Goal: Task Accomplishment & Management: Manage account settings

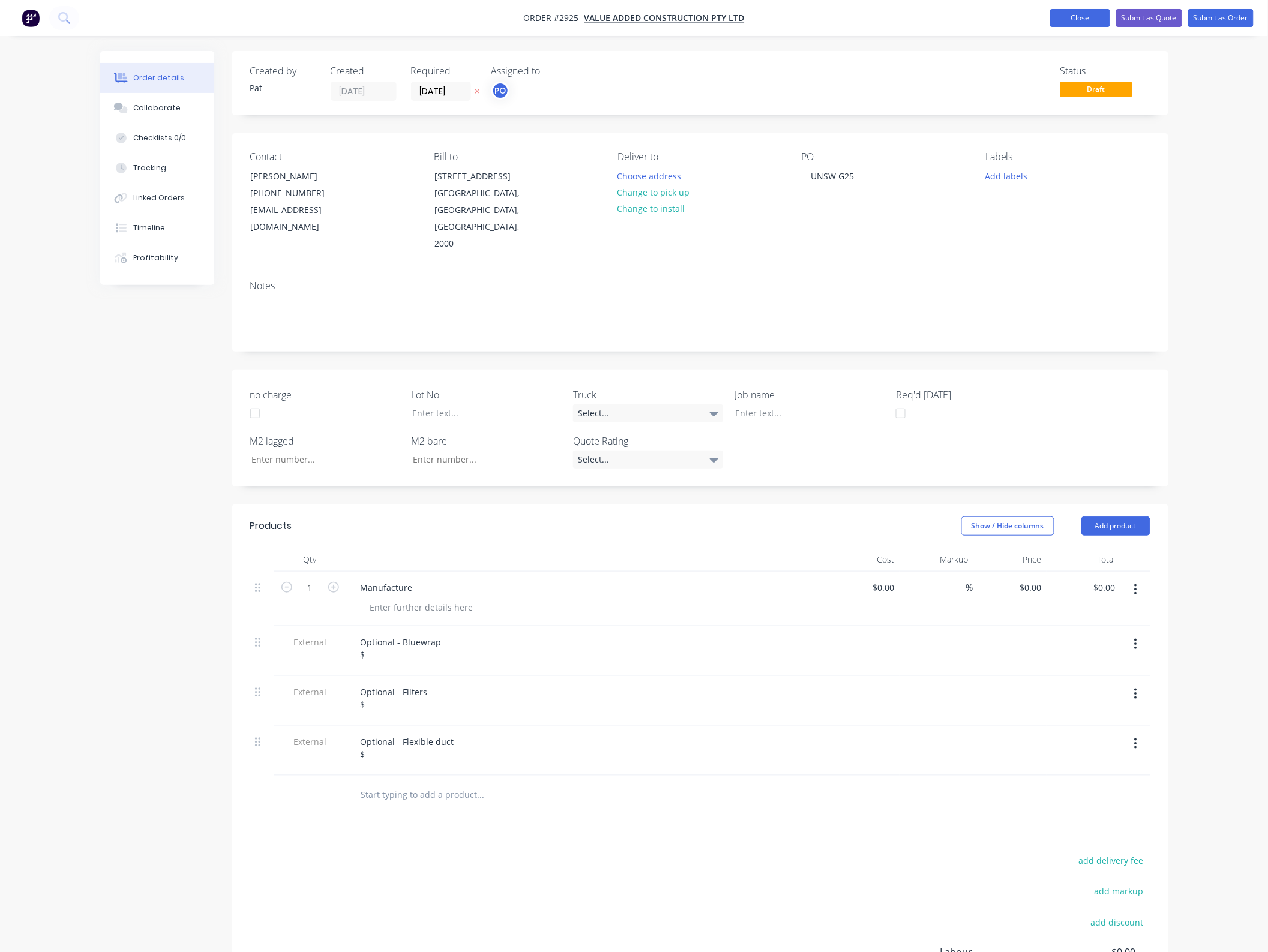
click at [1097, 21] on button "Close" at bounding box center [1080, 17] width 60 height 18
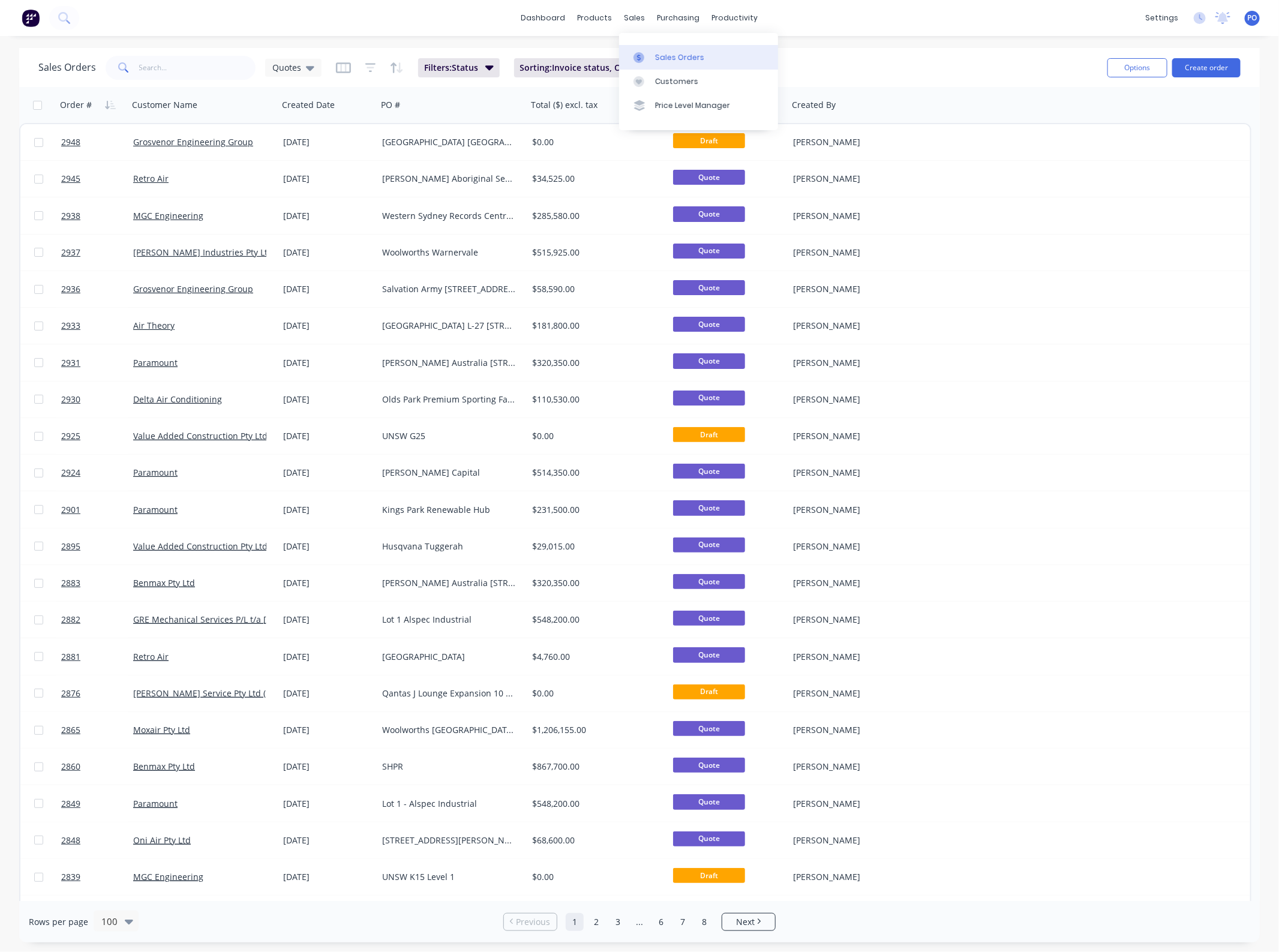
click at [632, 53] on link "Sales Orders" at bounding box center [698, 57] width 159 height 24
click at [162, 71] on input "text" at bounding box center [197, 67] width 117 height 24
click at [302, 65] on div "Quotes" at bounding box center [294, 67] width 42 height 11
click at [305, 258] on div "Projects edit" at bounding box center [350, 265] width 161 height 24
click at [293, 267] on button "Projects" at bounding box center [338, 265] width 137 height 14
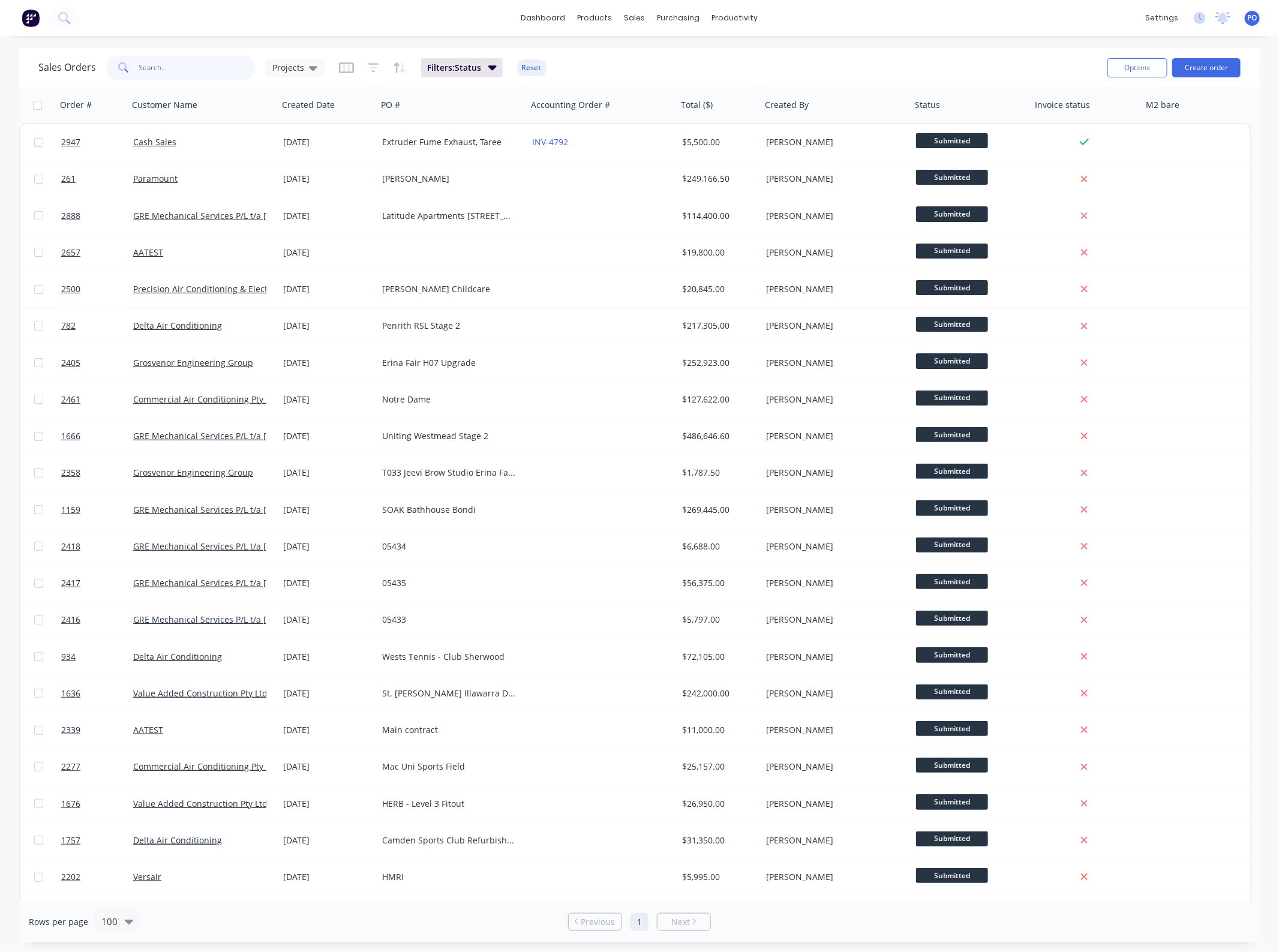
click at [162, 61] on input "text" at bounding box center [197, 67] width 117 height 24
type input "[PERSON_NAME]"
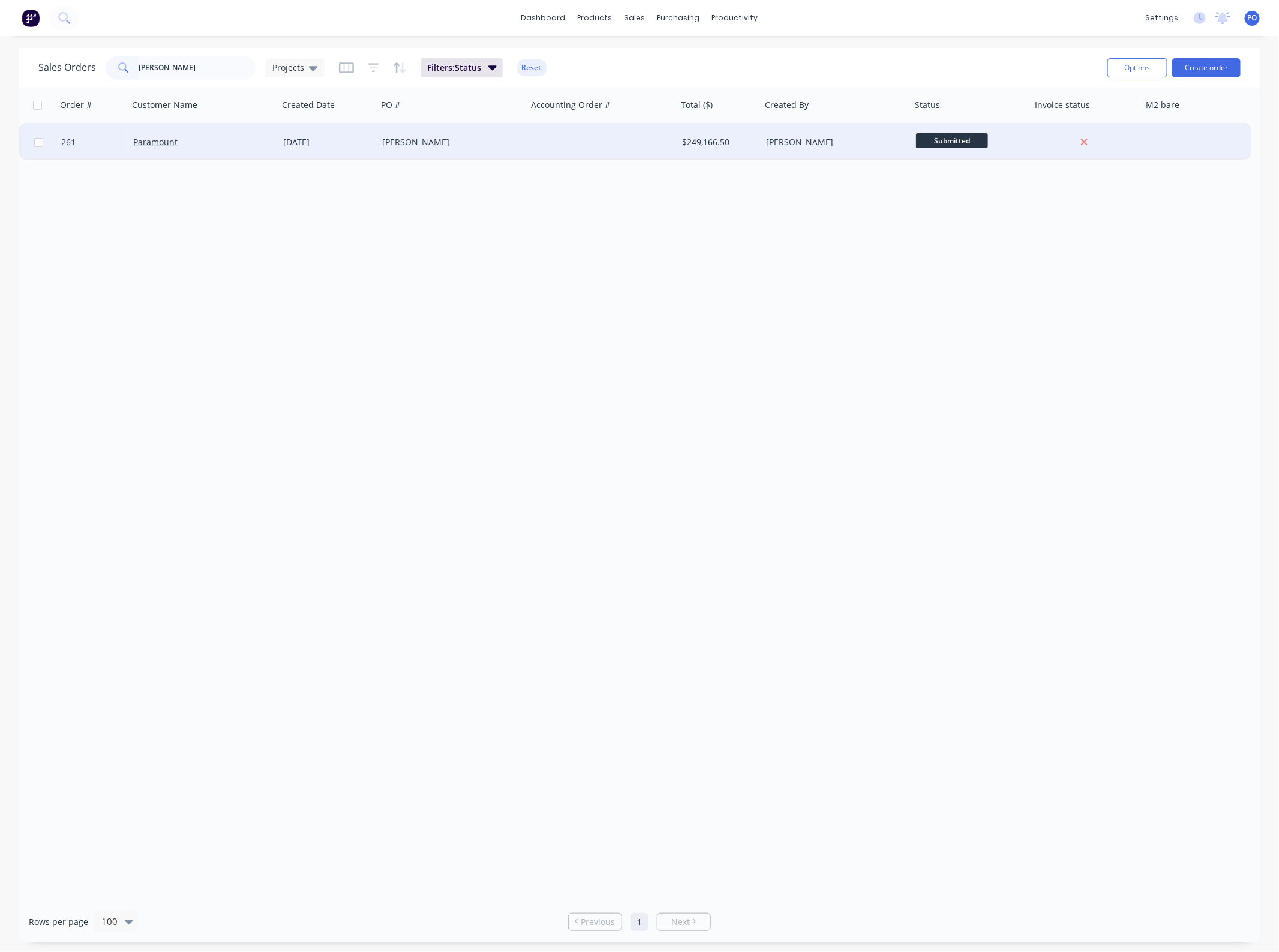
click at [370, 133] on div "[DATE]" at bounding box center [328, 142] width 99 height 36
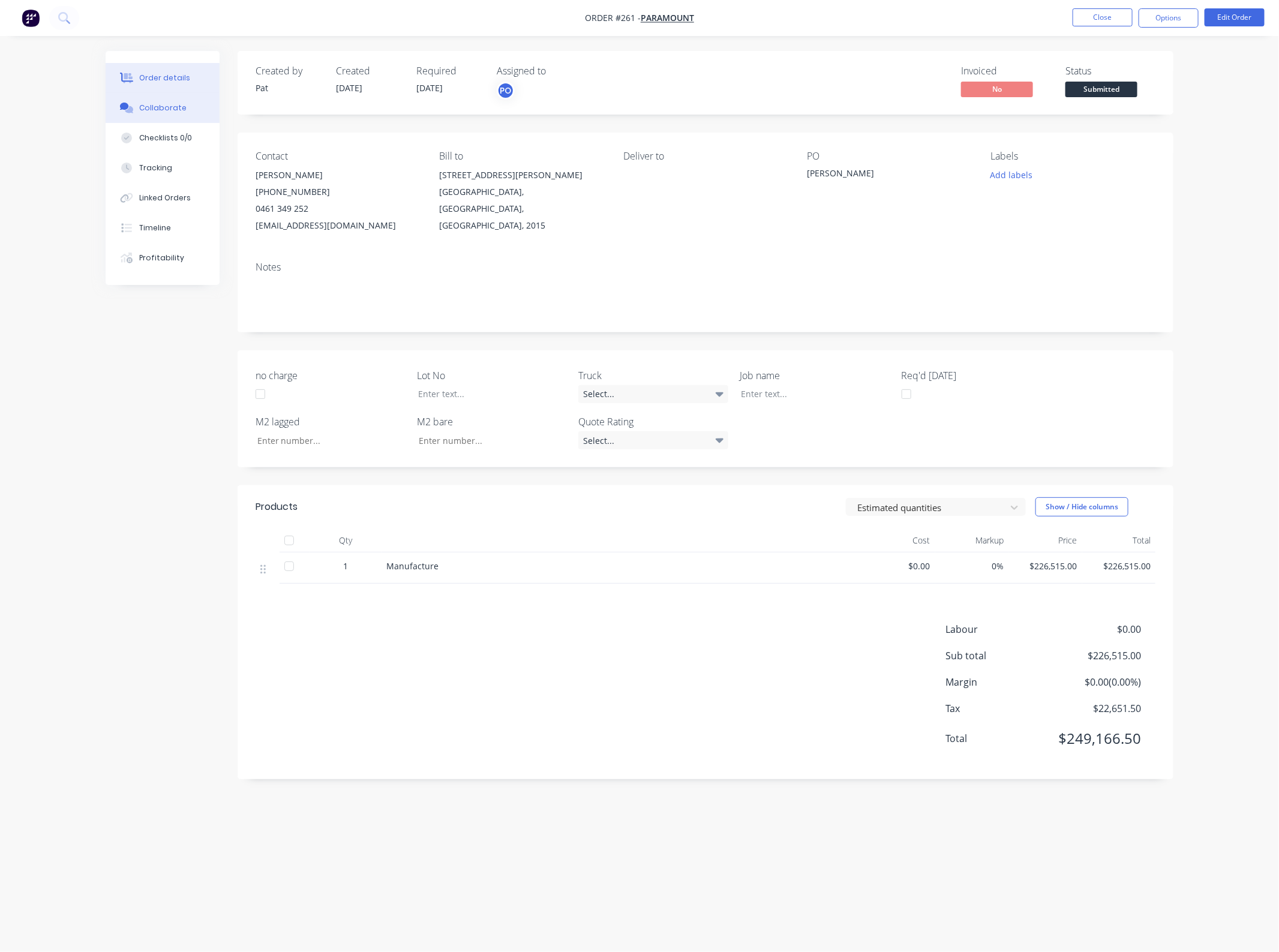
click at [141, 103] on div "Collaborate" at bounding box center [162, 107] width 47 height 11
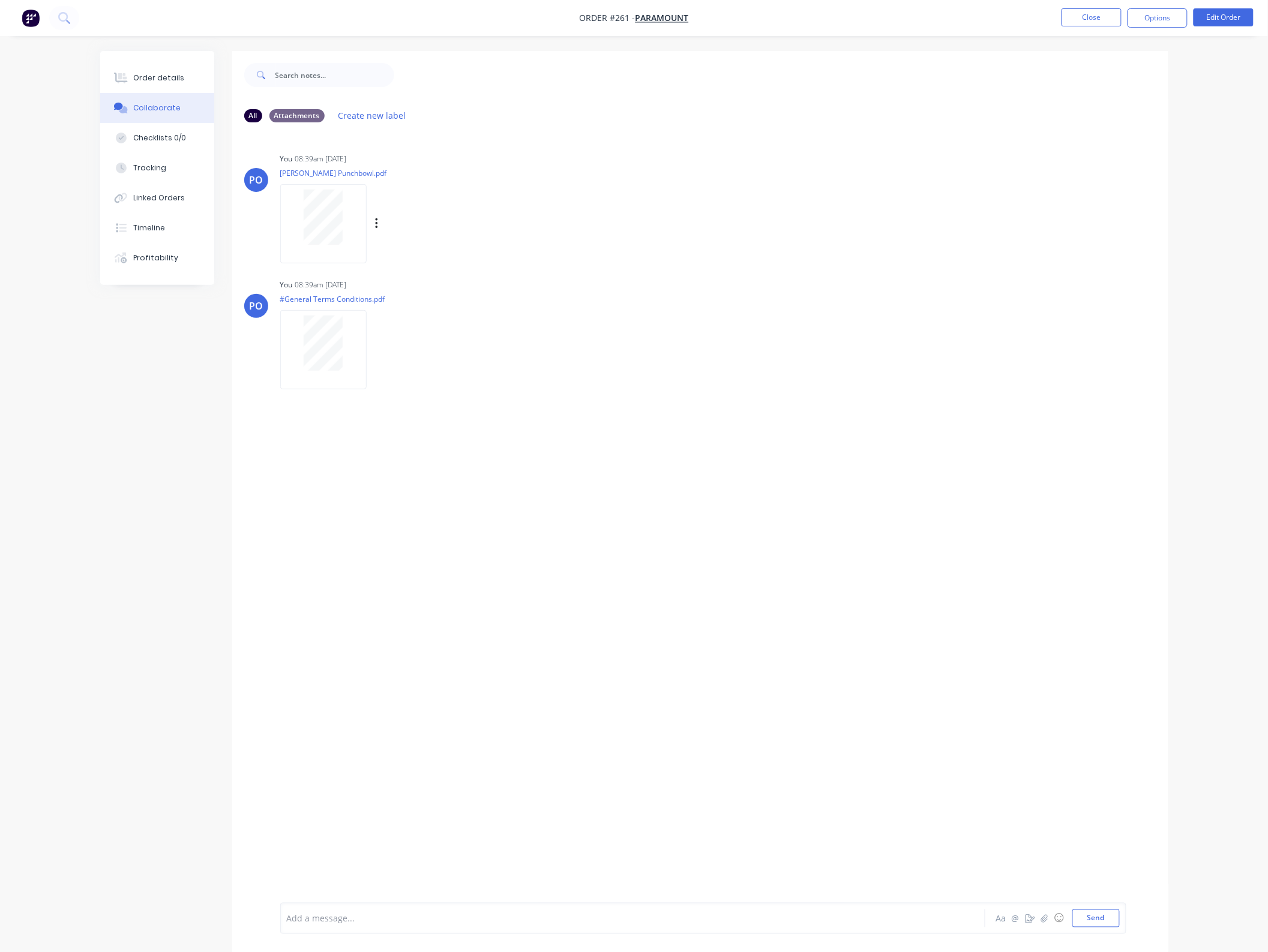
click at [292, 243] on div at bounding box center [324, 217] width 75 height 55
click at [346, 229] on div at bounding box center [324, 217] width 75 height 55
click at [1094, 24] on button "Close" at bounding box center [1092, 17] width 60 height 18
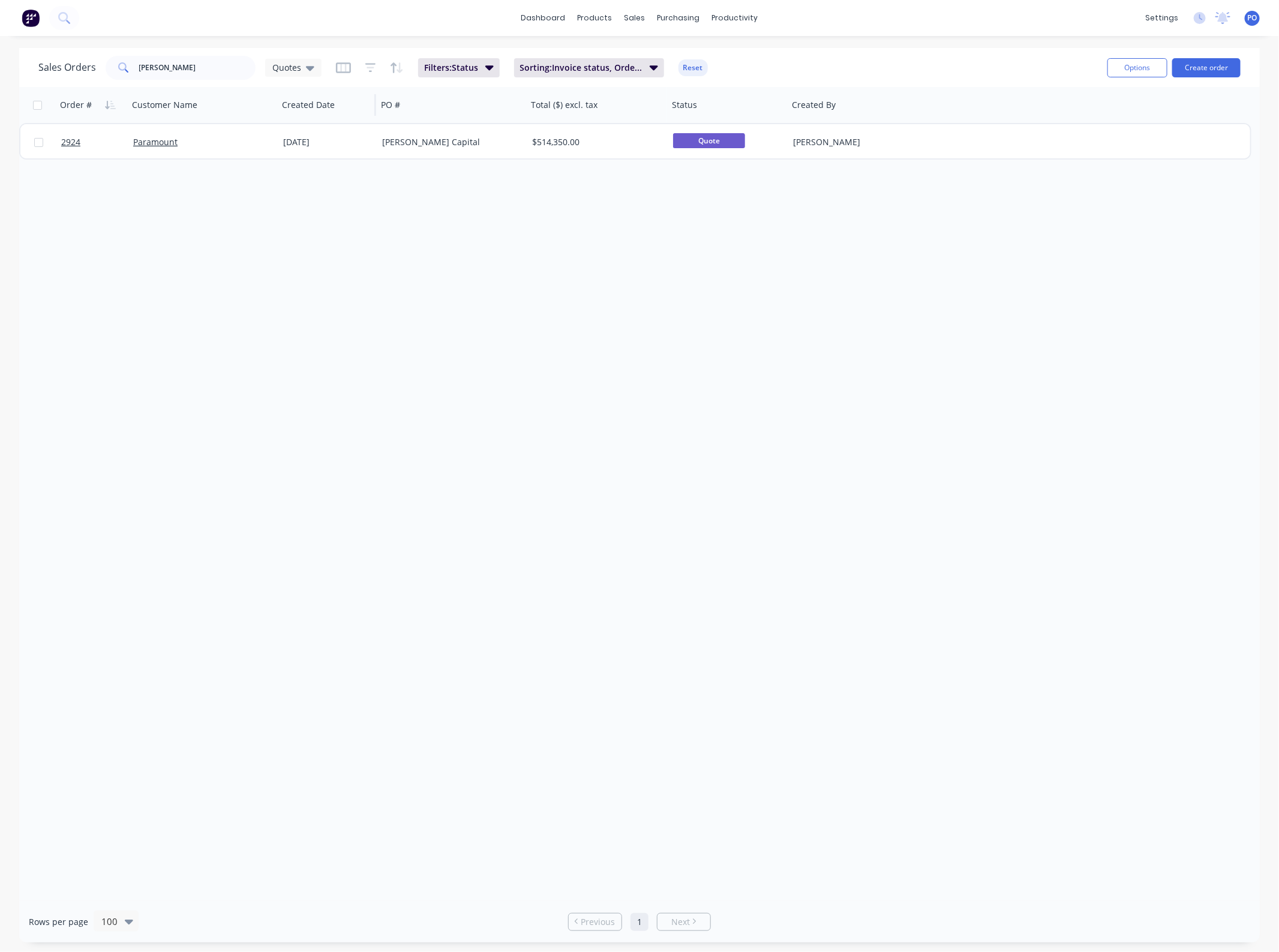
drag, startPoint x: 282, startPoint y: 69, endPoint x: 298, endPoint y: 91, distance: 27.2
click at [282, 67] on span "Quotes" at bounding box center [287, 67] width 29 height 12
drag, startPoint x: -25, startPoint y: 67, endPoint x: -37, endPoint y: 67, distance: 12.0
click at [0, 67] on html "dashboard products sales purchasing productivity dashboard products Product Cat…" at bounding box center [640, 476] width 1279 height 952
drag, startPoint x: 167, startPoint y: 72, endPoint x: 140, endPoint y: 77, distance: 27.5
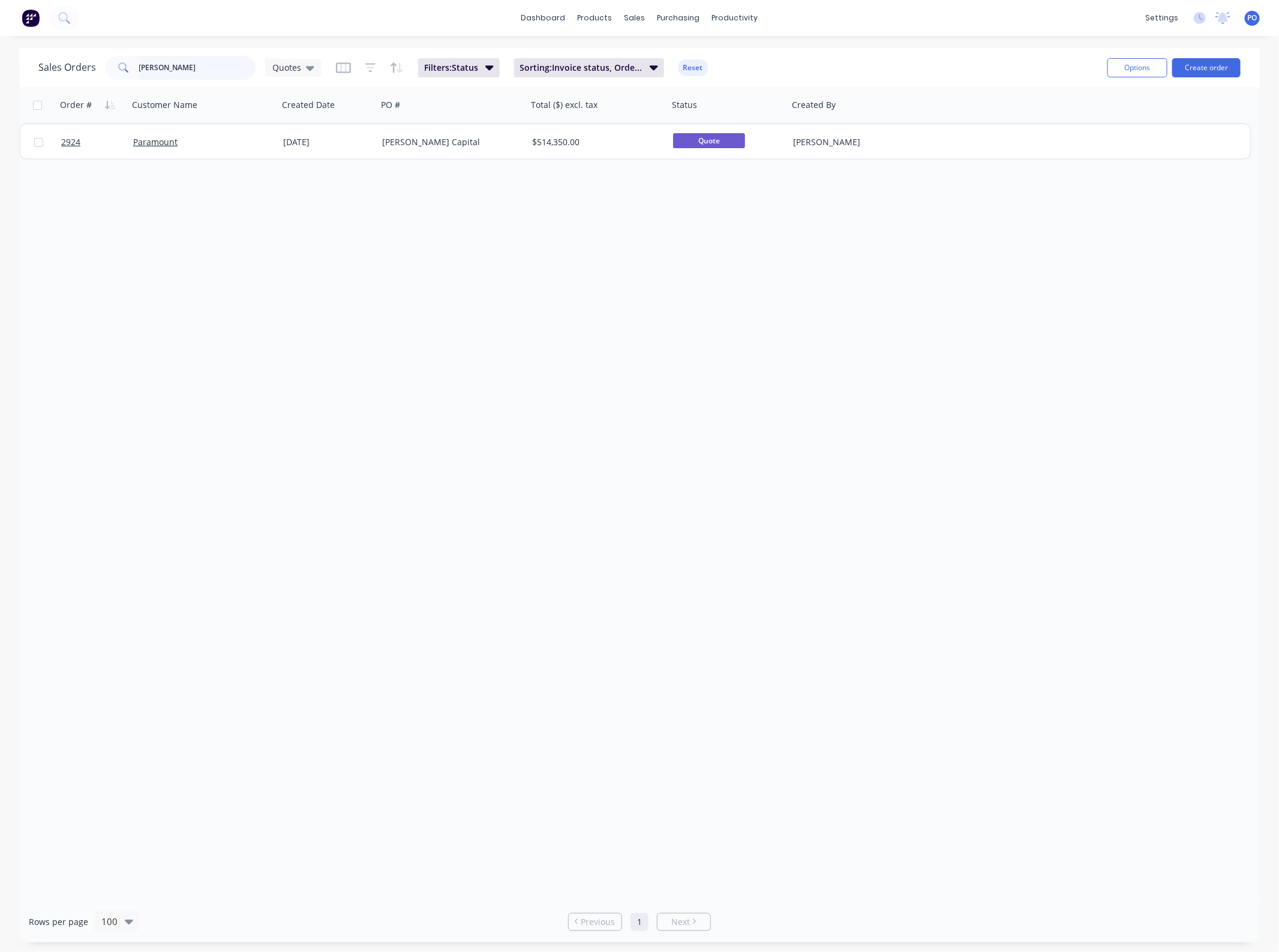
click at [158, 70] on input "[PERSON_NAME]" at bounding box center [197, 67] width 117 height 24
click at [140, 76] on input "[PERSON_NAME]" at bounding box center [197, 67] width 117 height 24
click at [150, 70] on input "[PERSON_NAME]" at bounding box center [197, 67] width 117 height 24
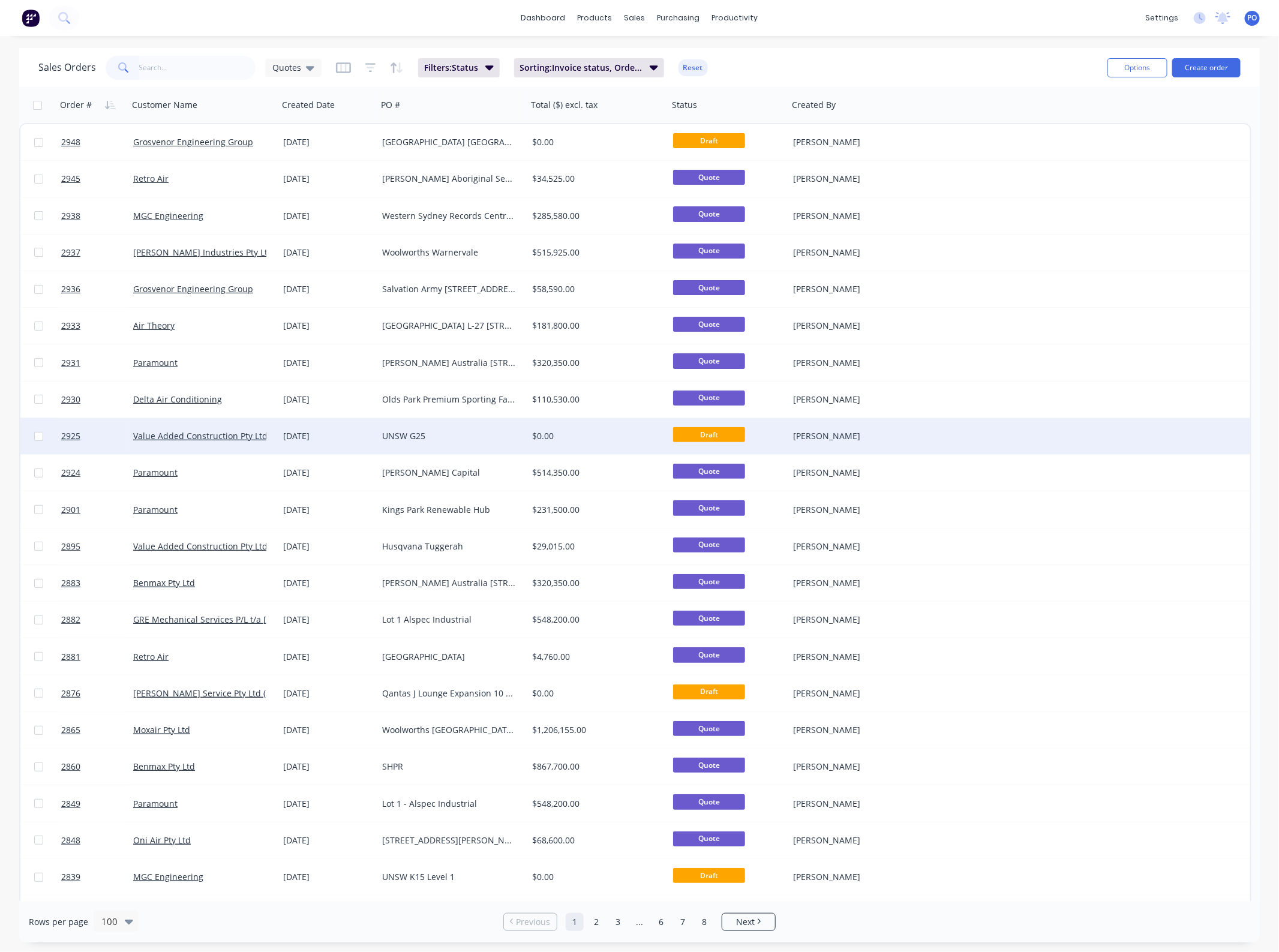
click at [426, 447] on div "UNSW G25" at bounding box center [452, 436] width 150 height 36
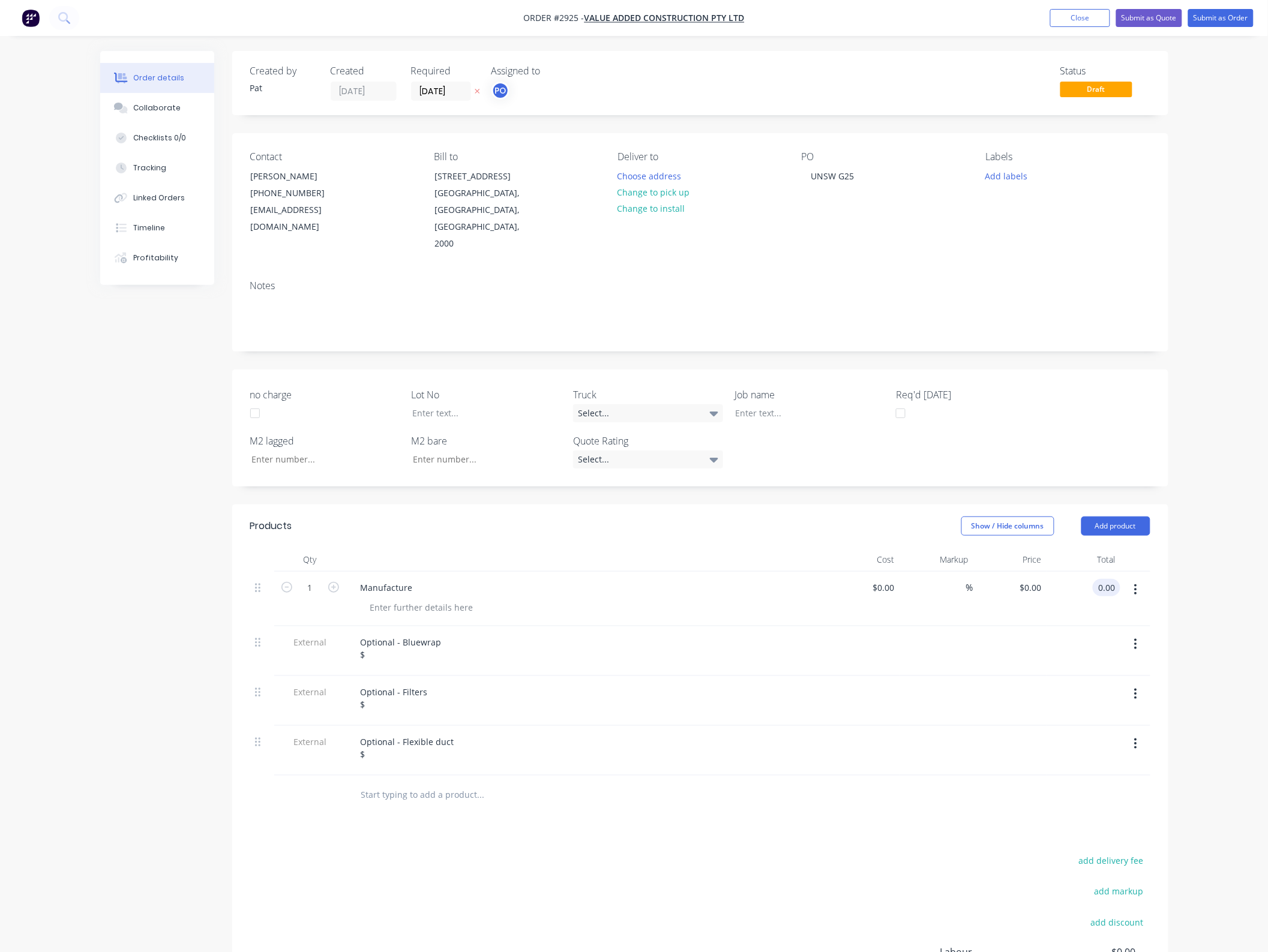
click at [1108, 579] on input "0.00" at bounding box center [1108, 587] width 22 height 17
type input "1401850"
type input "$1,401,850.00"
click at [538, 519] on header "Products Show / Hide columns Add product" at bounding box center [700, 526] width 936 height 44
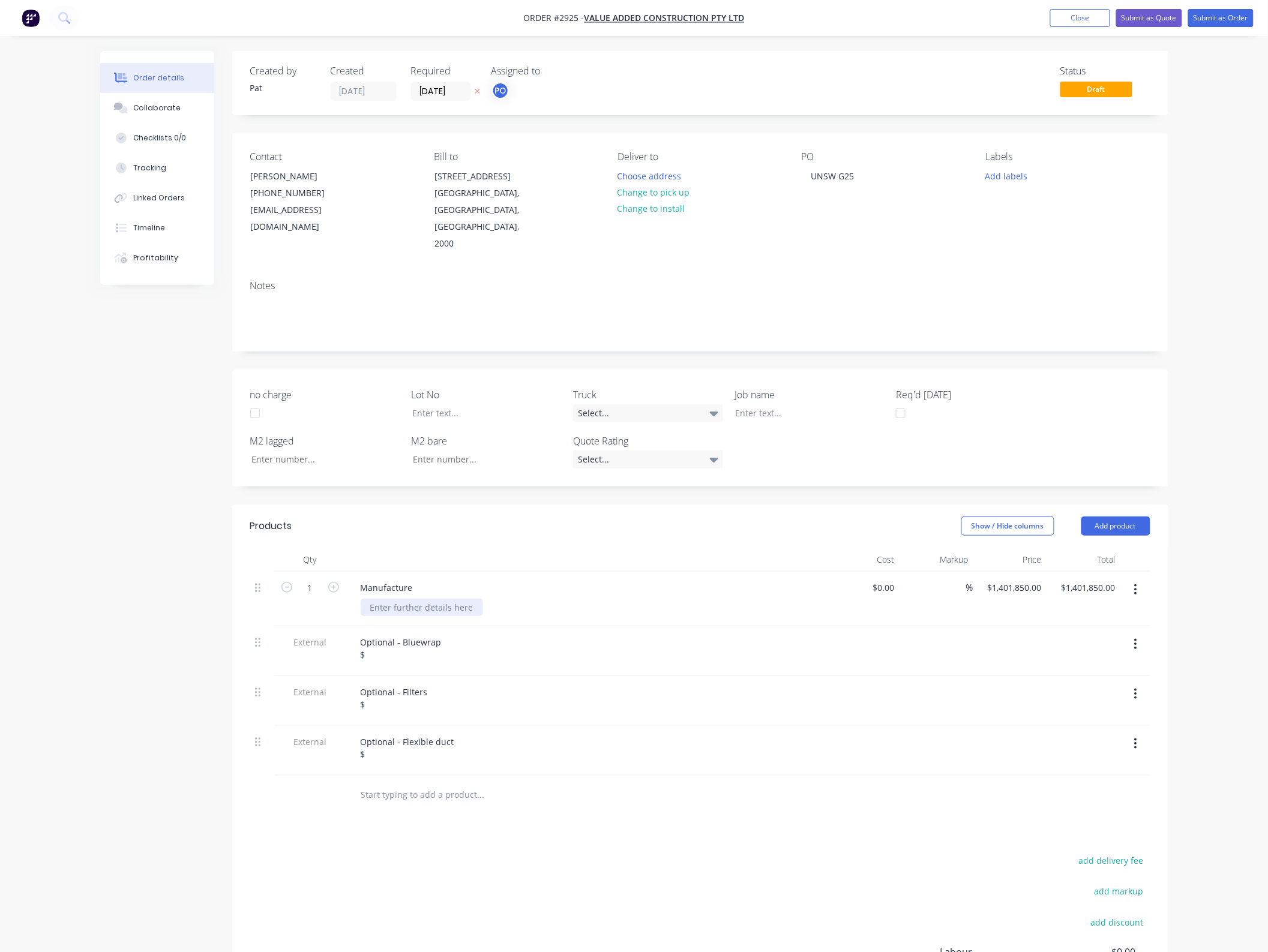
click at [412, 599] on div at bounding box center [421, 608] width 123 height 17
drag, startPoint x: 662, startPoint y: 536, endPoint x: 889, endPoint y: 535, distance: 227.0
click at [662, 547] on div at bounding box center [586, 559] width 480 height 24
click at [1135, 516] on button "Add product" at bounding box center [1116, 526] width 69 height 19
drag, startPoint x: 1096, startPoint y: 557, endPoint x: 828, endPoint y: 574, distance: 268.5
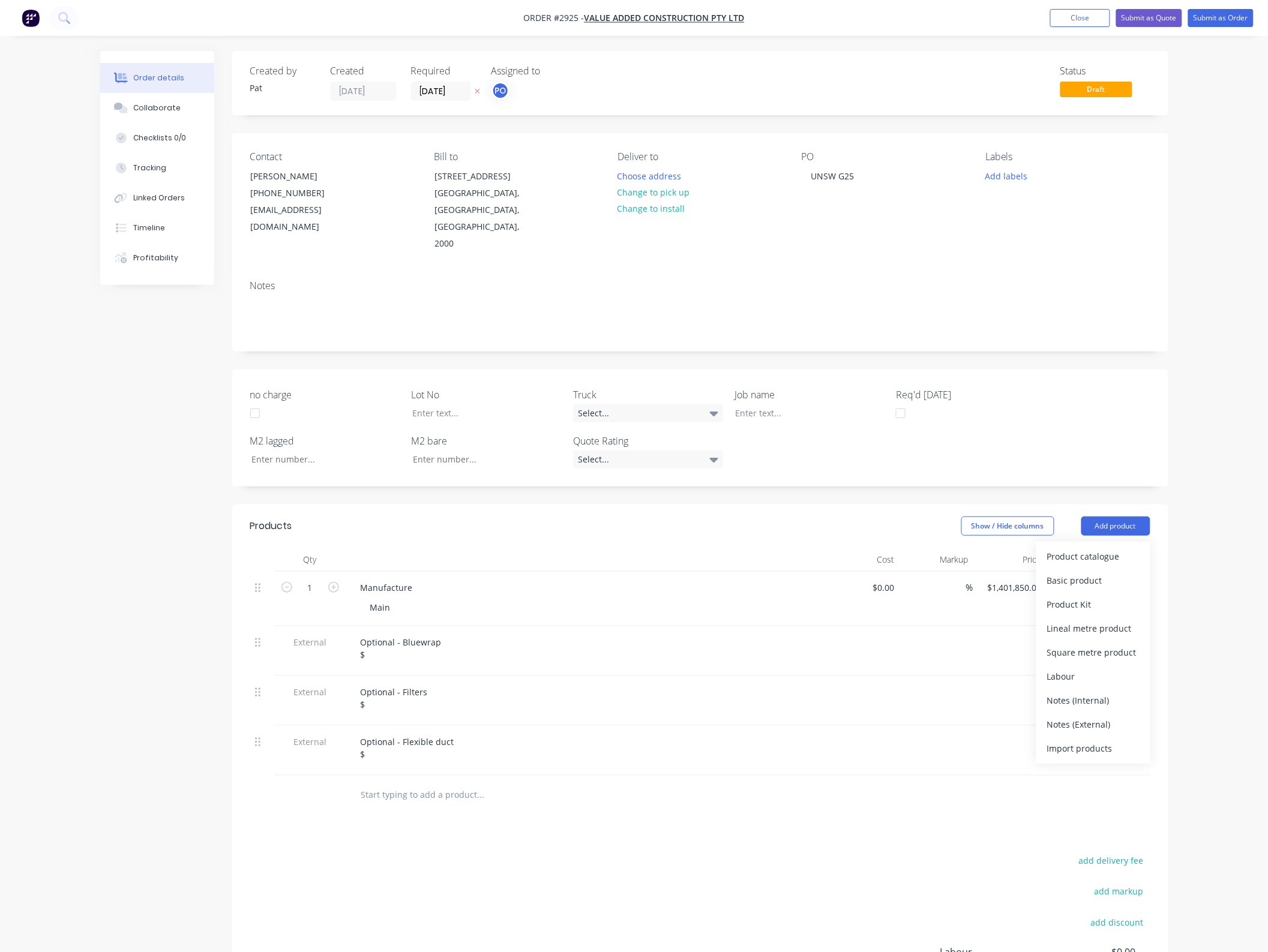
click at [1096, 572] on div "Basic product" at bounding box center [1093, 581] width 92 height 17
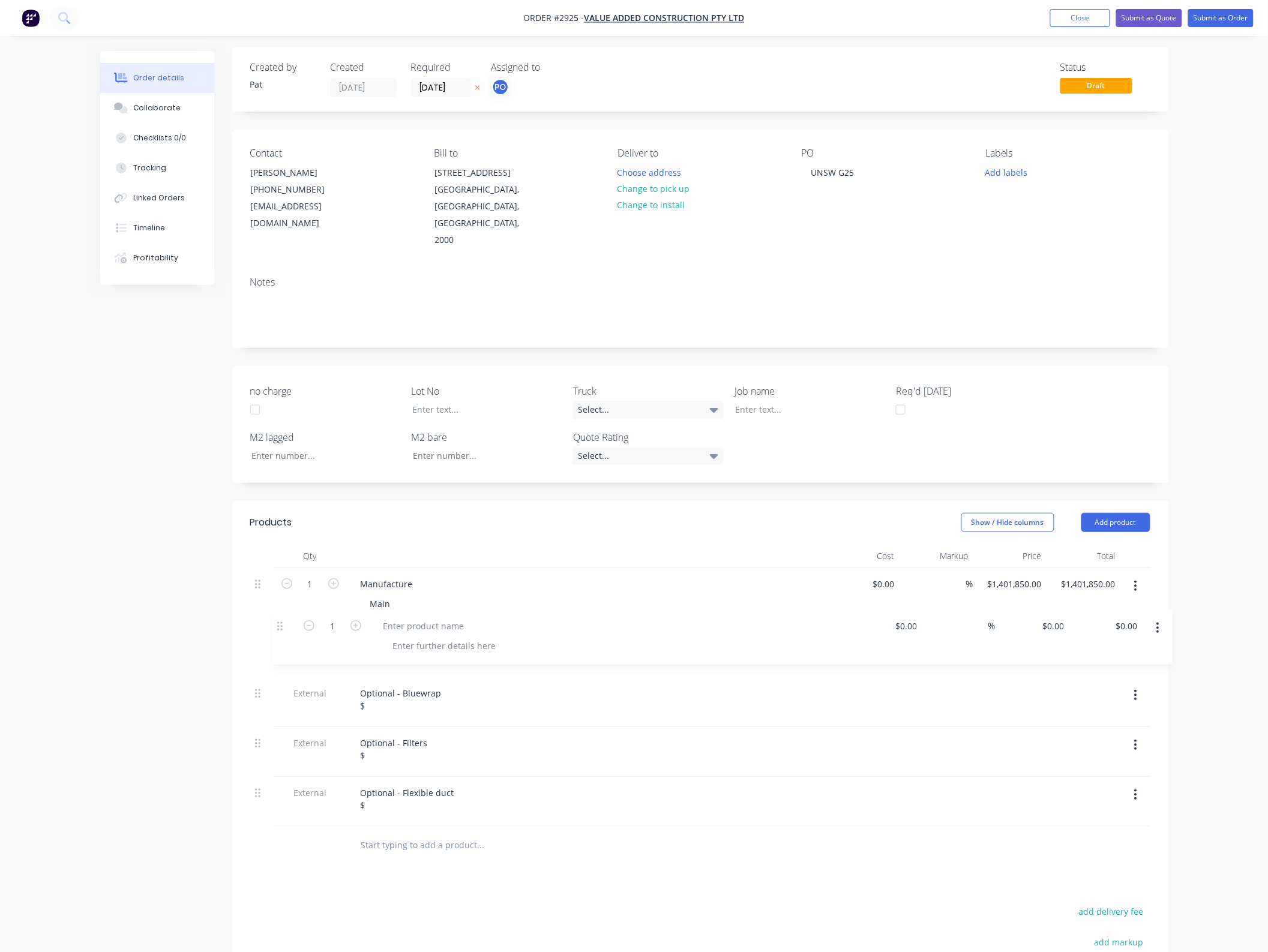
drag, startPoint x: 258, startPoint y: 776, endPoint x: 280, endPoint y: 616, distance: 161.5
click at [280, 616] on div "1 Manufacture Main $0.00 $0.00 % $1,401,850.00 $1,401,850.00 $1,401,850.00 $1,4…" at bounding box center [700, 698] width 900 height 259
click at [390, 630] on div at bounding box center [401, 639] width 100 height 17
click at [437, 650] on div at bounding box center [421, 658] width 123 height 17
click at [428, 650] on div at bounding box center [421, 658] width 123 height 17
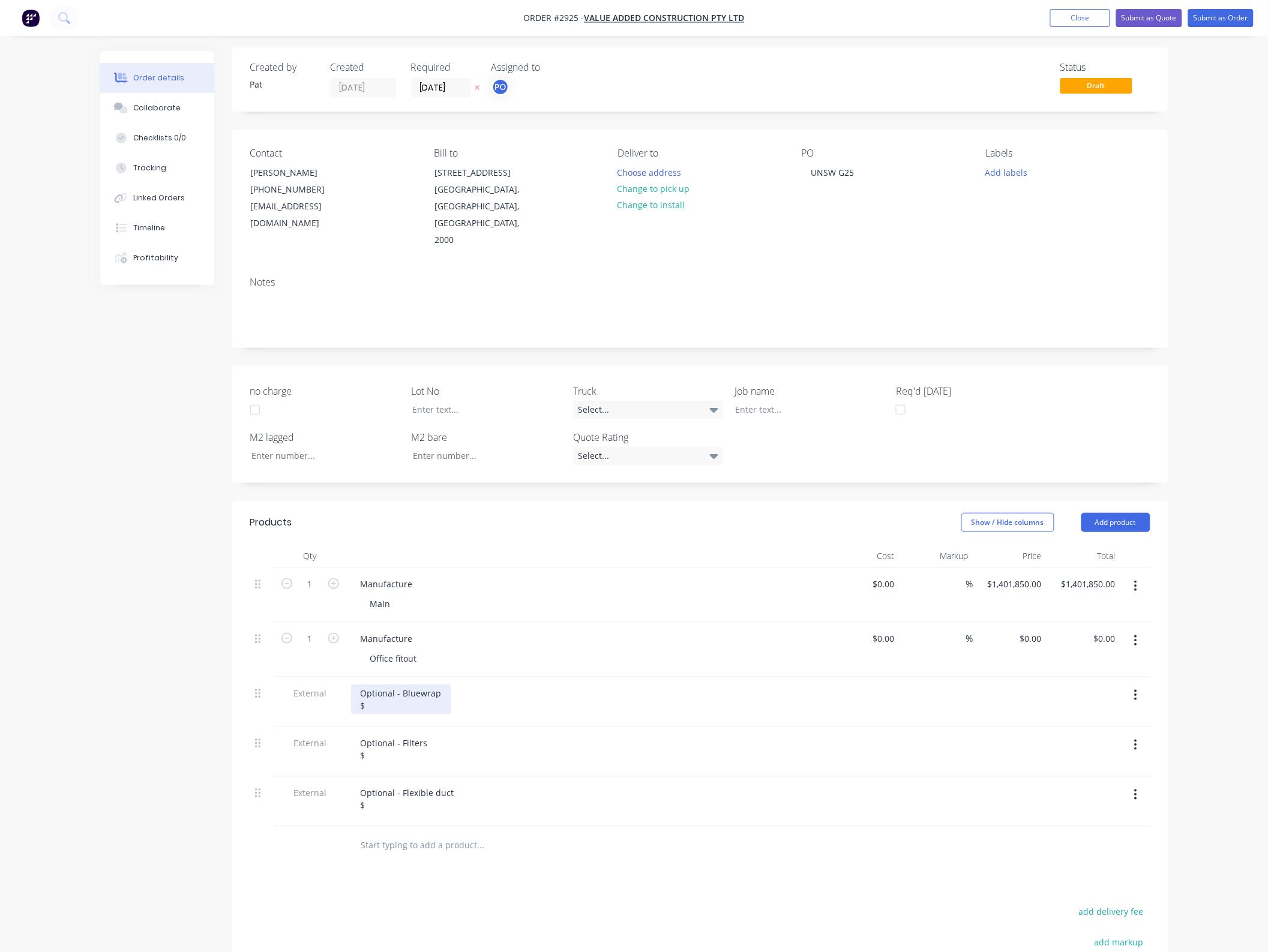
click at [424, 691] on div "Optional - Bluewrap $" at bounding box center [401, 699] width 100 height 30
click at [397, 737] on div "Optional - Filters $" at bounding box center [394, 749] width 86 height 30
click at [389, 787] on div "Optional - Flexible duct $" at bounding box center [408, 798] width 113 height 30
click at [706, 853] on div "Products Show / Hide columns Add product Qty Cost Markup Price Total 1 Manufact…" at bounding box center [700, 827] width 936 height 653
click at [1109, 630] on input "0.00" at bounding box center [1107, 639] width 28 height 17
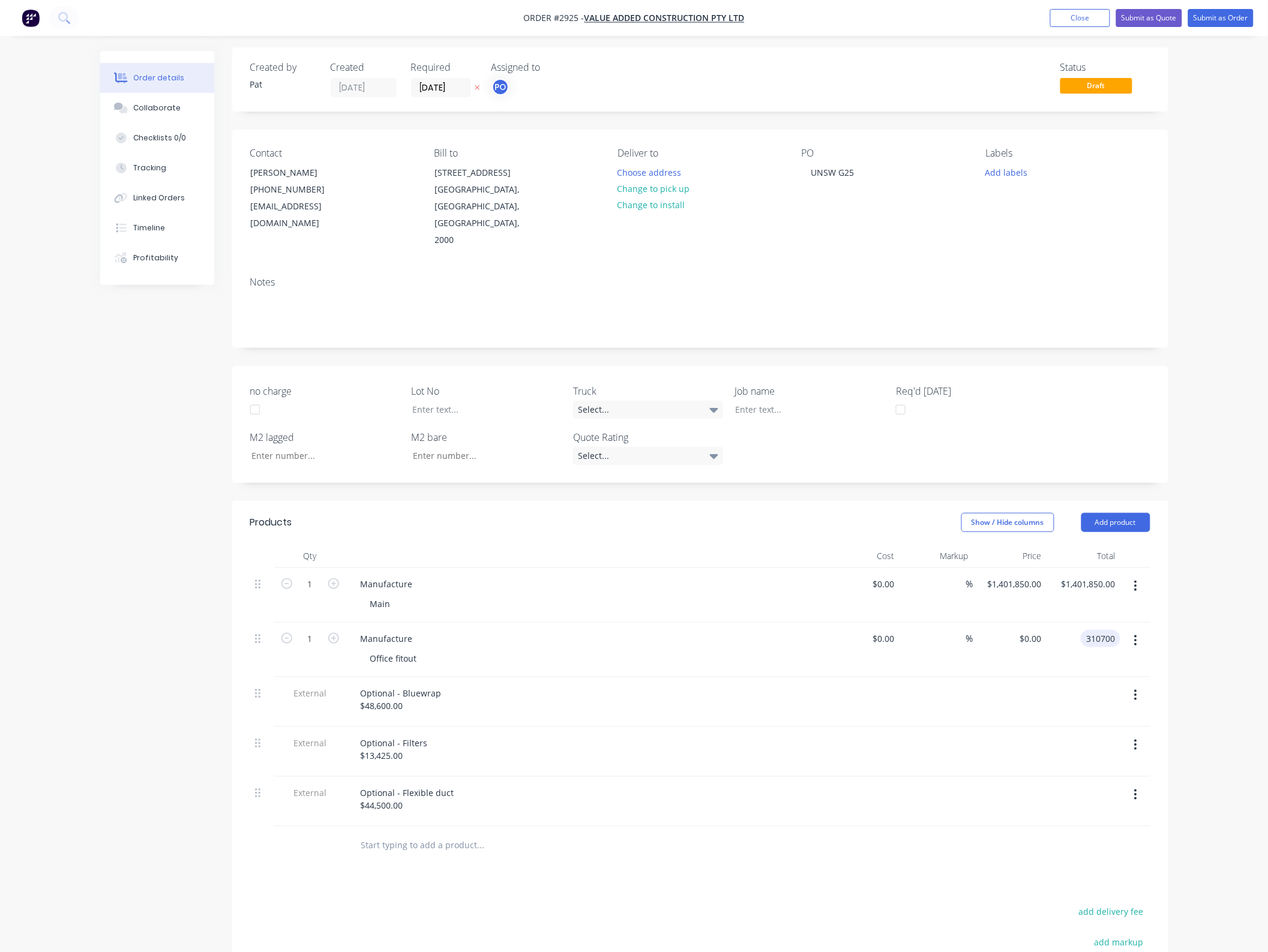
type input "310700"
type input "$310,700.00"
click at [892, 848] on div at bounding box center [700, 846] width 900 height 39
click at [1165, 19] on button "Submit as Quote" at bounding box center [1149, 17] width 66 height 18
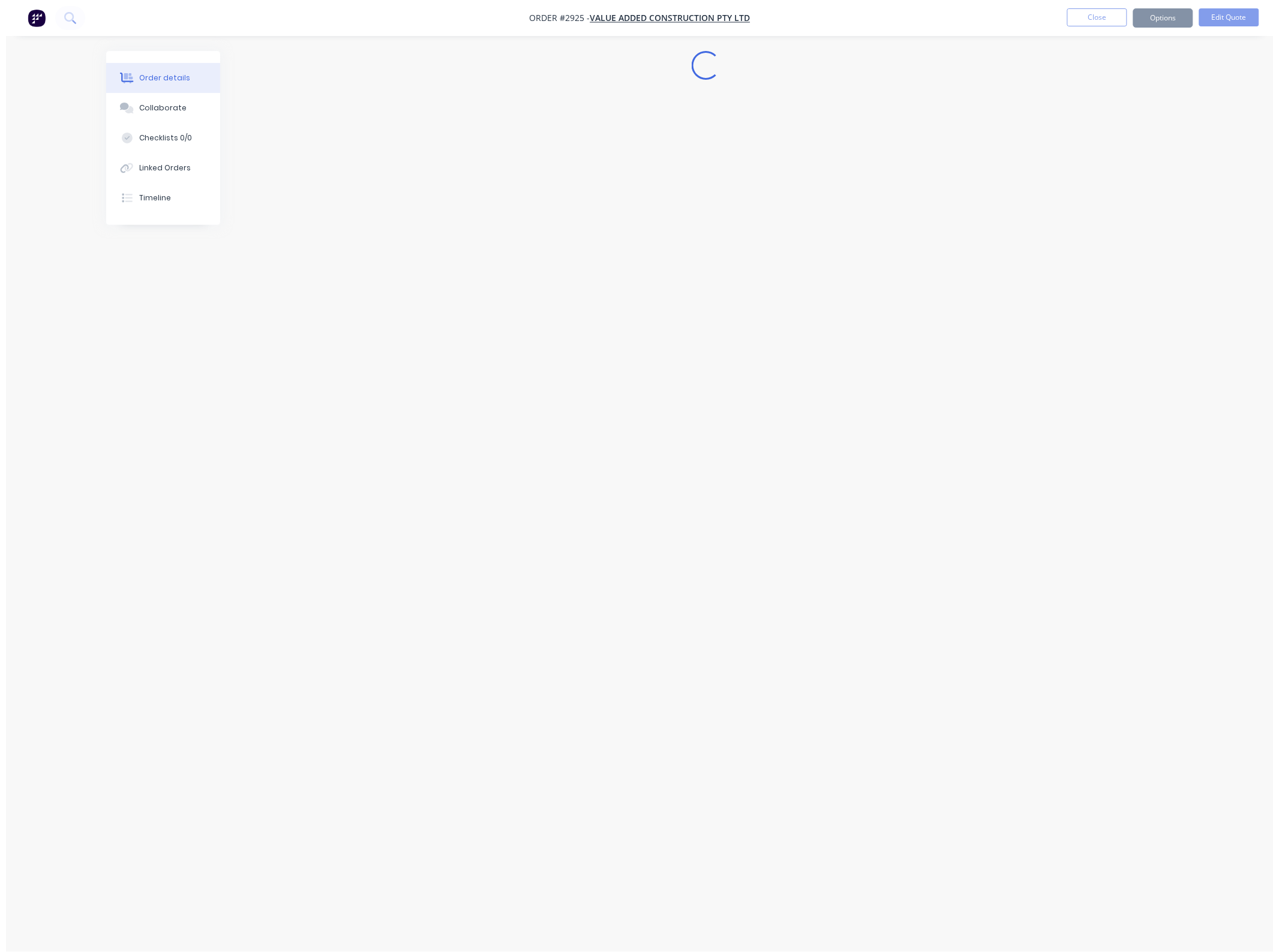
scroll to position [0, 0]
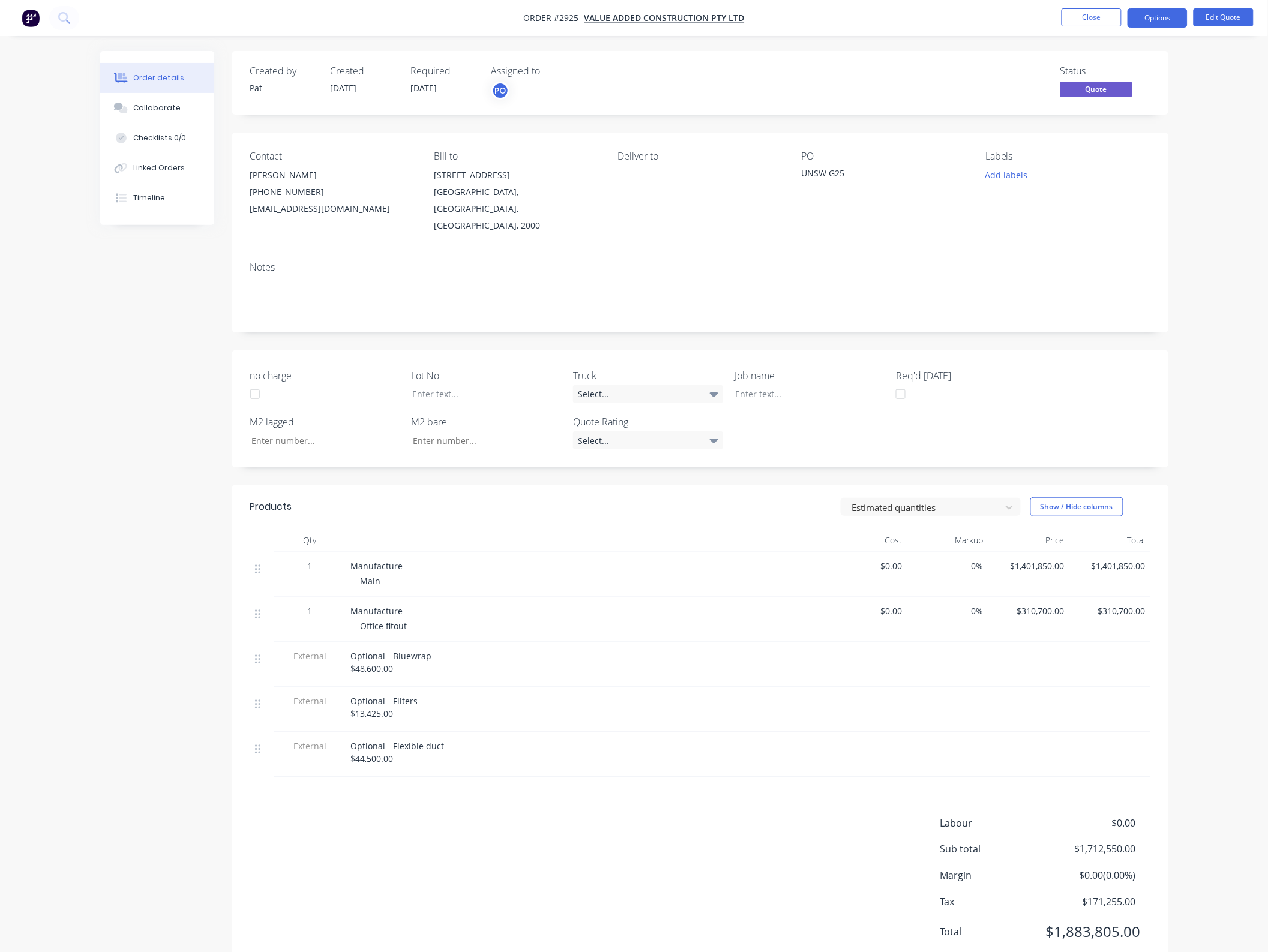
click at [88, 430] on div "Order details Collaborate Checklists 0/0 Linked Orders Timeline Order details C…" at bounding box center [635, 521] width 1092 height 940
click at [1147, 19] on button "Options" at bounding box center [1158, 18] width 60 height 19
click at [1111, 65] on div "Quote" at bounding box center [1121, 73] width 110 height 17
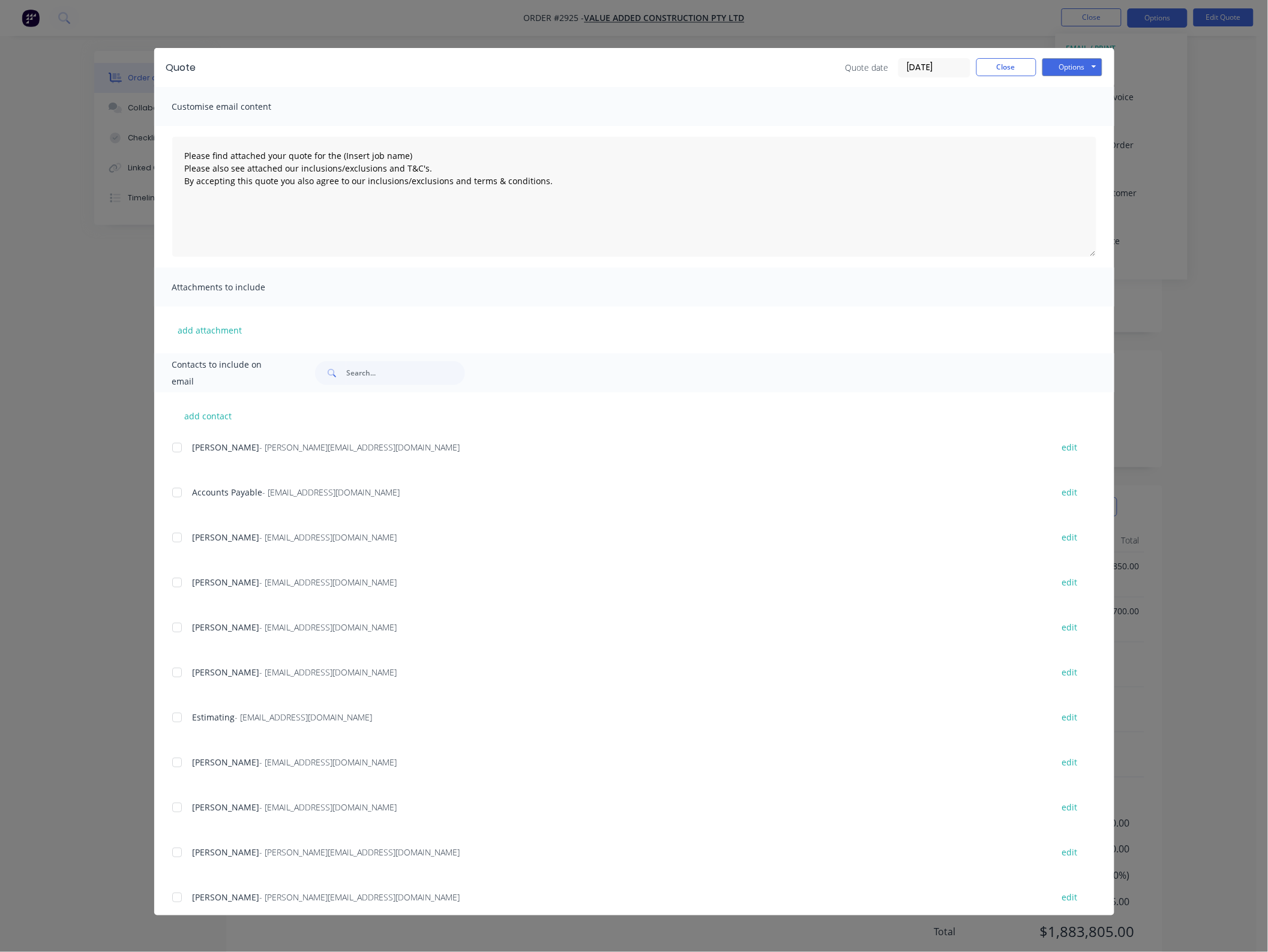
click at [181, 446] on div at bounding box center [177, 447] width 24 height 24
click at [180, 534] on div at bounding box center [177, 537] width 24 height 24
click at [210, 328] on button "add attachment" at bounding box center [210, 330] width 76 height 18
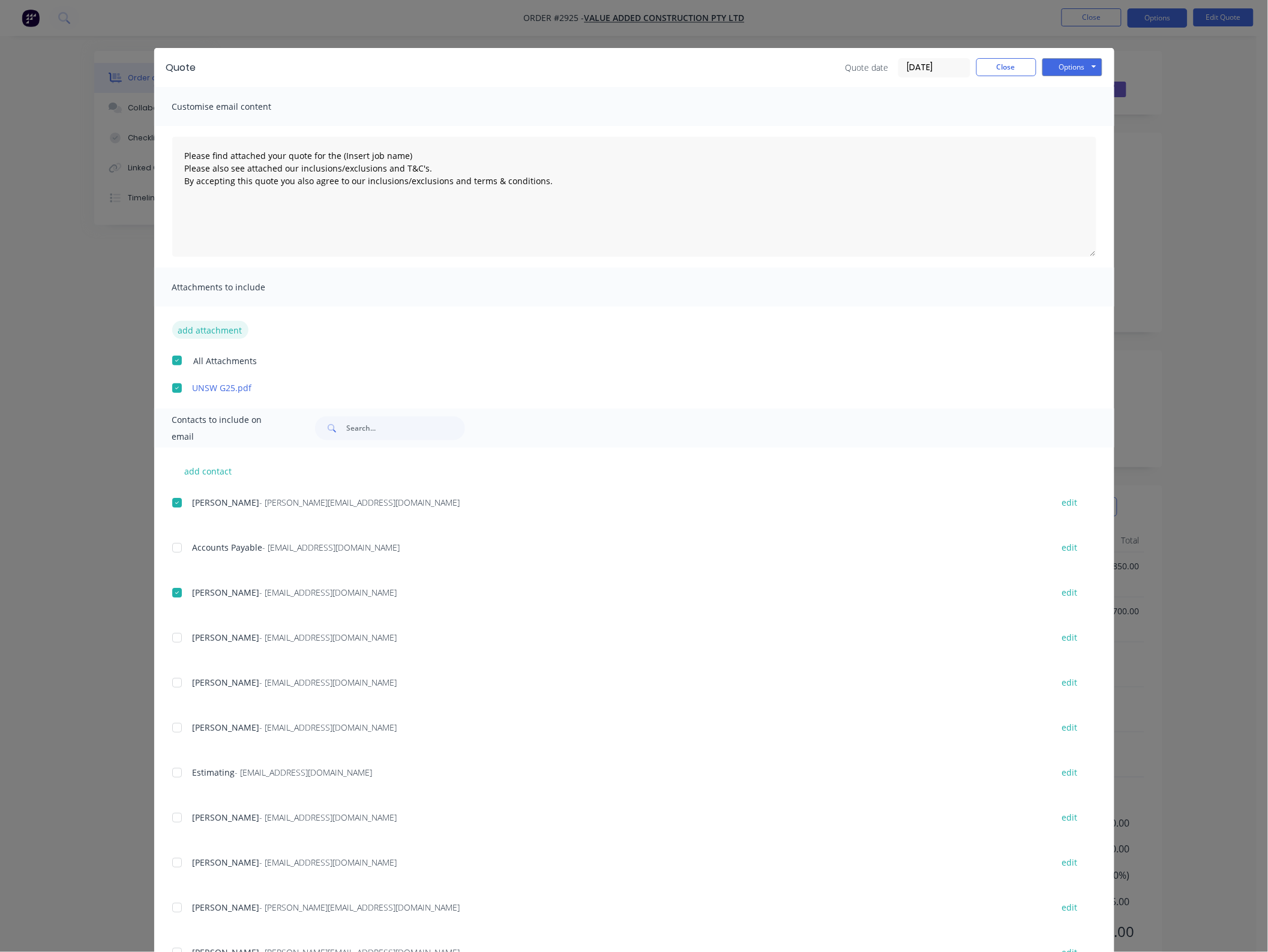
click at [198, 327] on button "add attachment" at bounding box center [210, 330] width 76 height 18
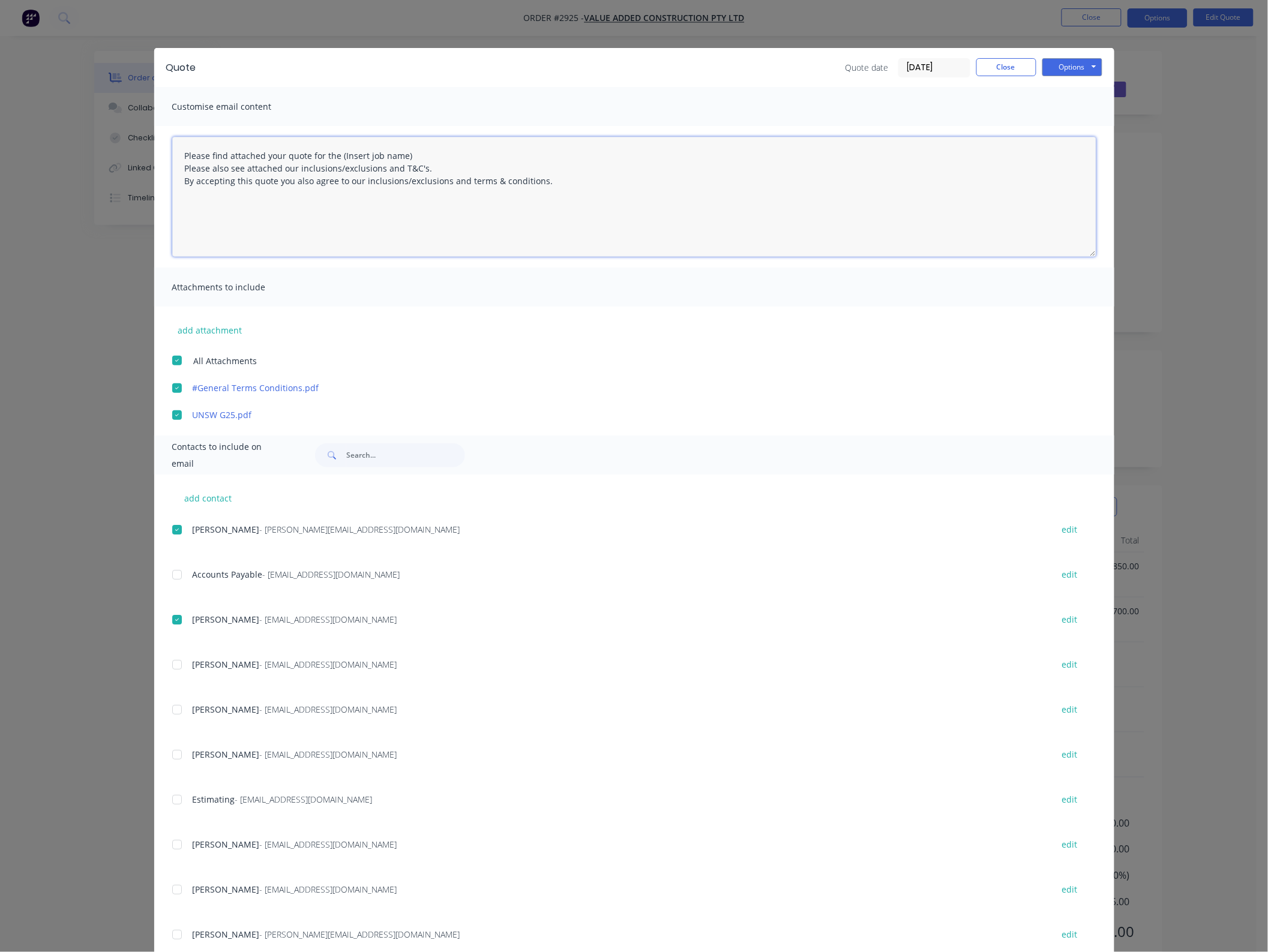
drag, startPoint x: 422, startPoint y: 161, endPoint x: 368, endPoint y: 157, distance: 54.1
click at [368, 157] on textarea "Please find attached your quote for the (Insert job name) Please also see attac…" at bounding box center [634, 196] width 924 height 120
click at [443, 160] on textarea "Please find attached your quote for the (Insert job name) Please also see attac…" at bounding box center [634, 196] width 924 height 120
drag, startPoint x: 402, startPoint y: 152, endPoint x: 332, endPoint y: 153, distance: 70.0
click at [332, 153] on textarea "Please find attached your quote for the (Insert job name) Please also see attac…" at bounding box center [634, 196] width 924 height 120
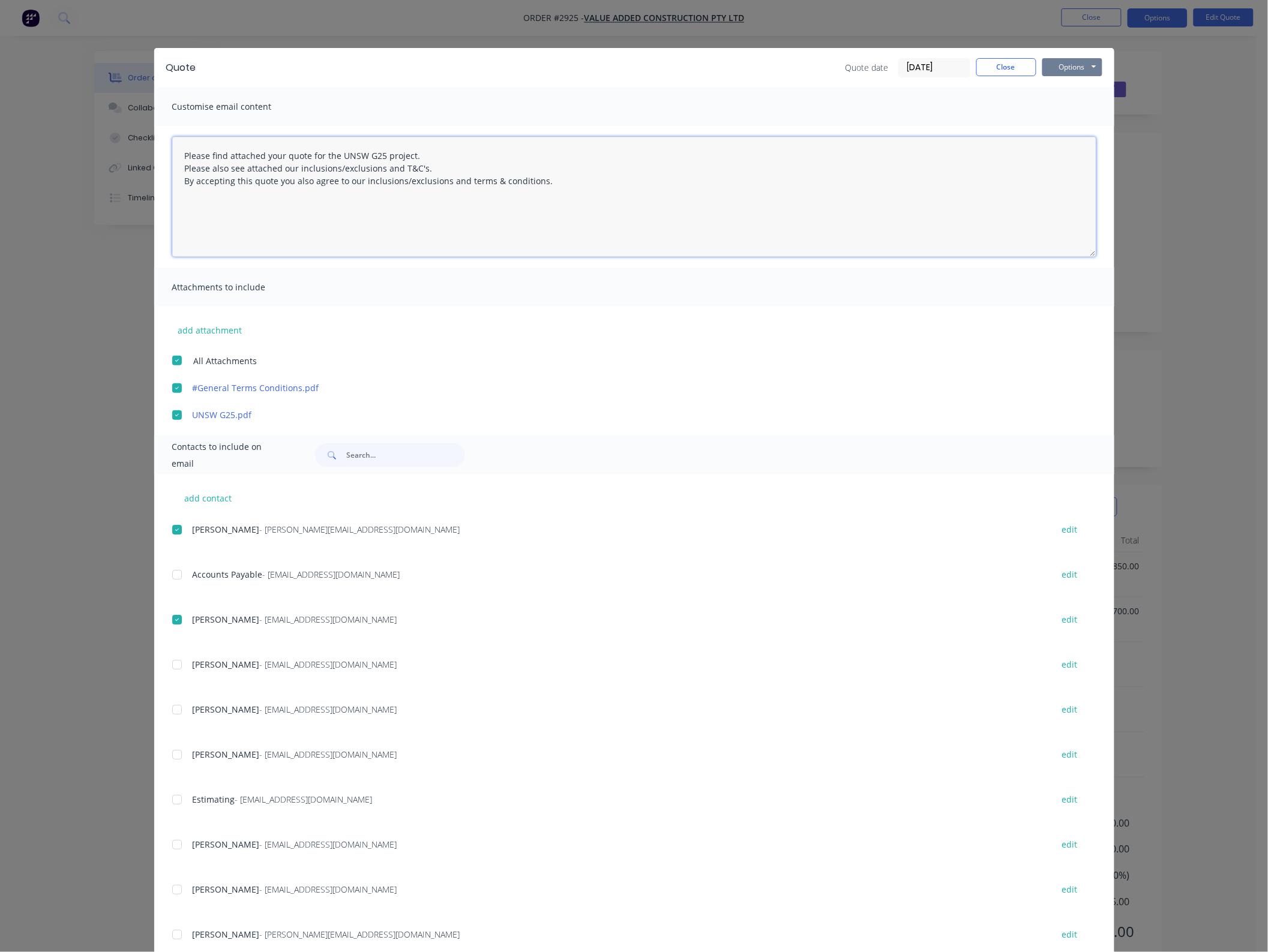
type textarea "Please find attached your quote for the UNSW G25 project. Please also see attac…"
click at [1063, 67] on button "Options" at bounding box center [1072, 67] width 60 height 18
click at [1069, 126] on button "Email" at bounding box center [1081, 128] width 77 height 20
click at [995, 77] on div "Quote Quote date [DATE] Close Options Preview Print Email" at bounding box center [635, 67] width 960 height 39
click at [1013, 56] on div "Quote Quote date [DATE] Close Options Preview Print Email" at bounding box center [635, 67] width 960 height 39
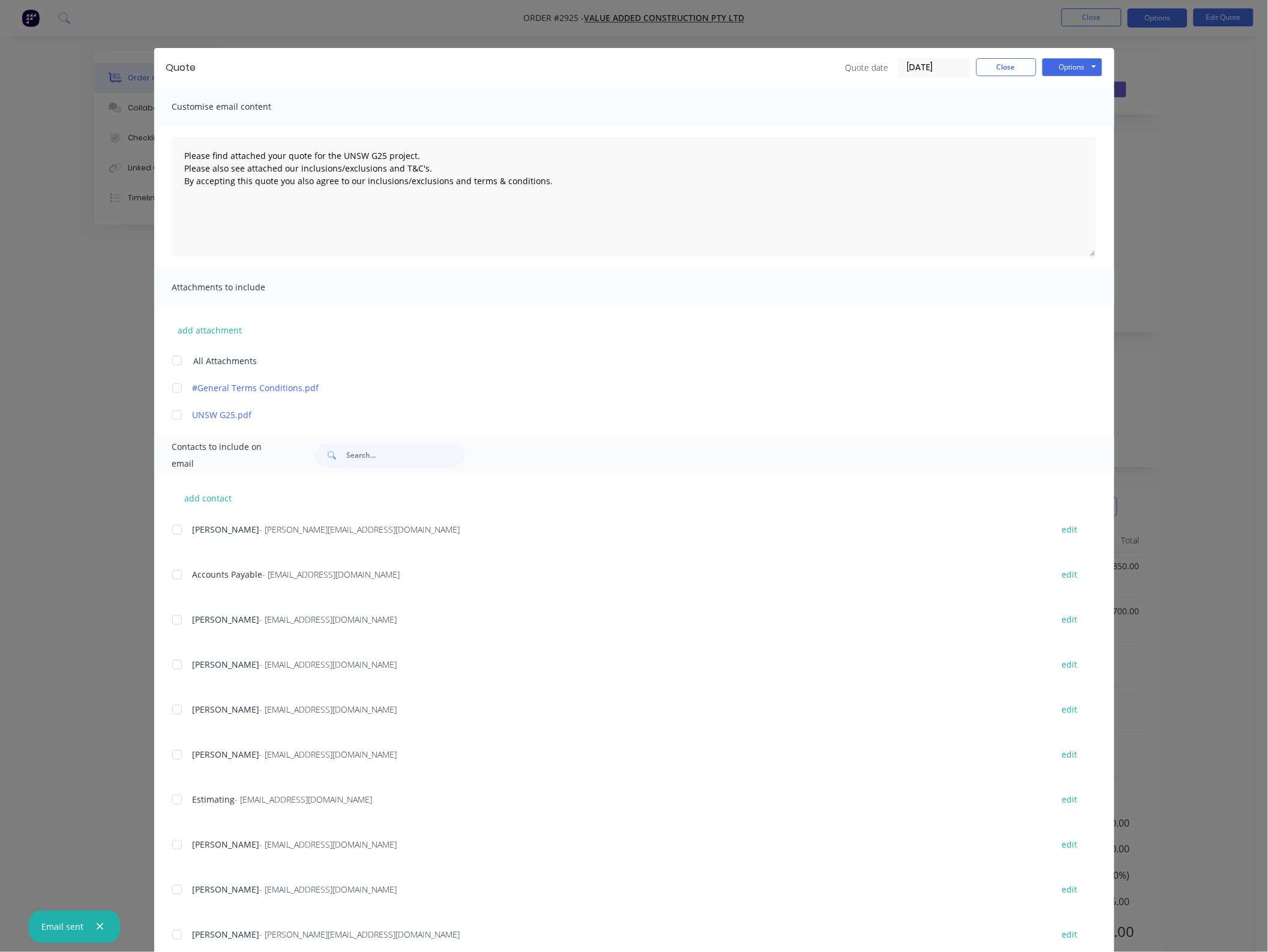
click at [998, 78] on div "Quote Quote date [DATE] Close Options Preview Print Email" at bounding box center [635, 67] width 960 height 39
click at [1001, 67] on button "Close" at bounding box center [1006, 67] width 60 height 18
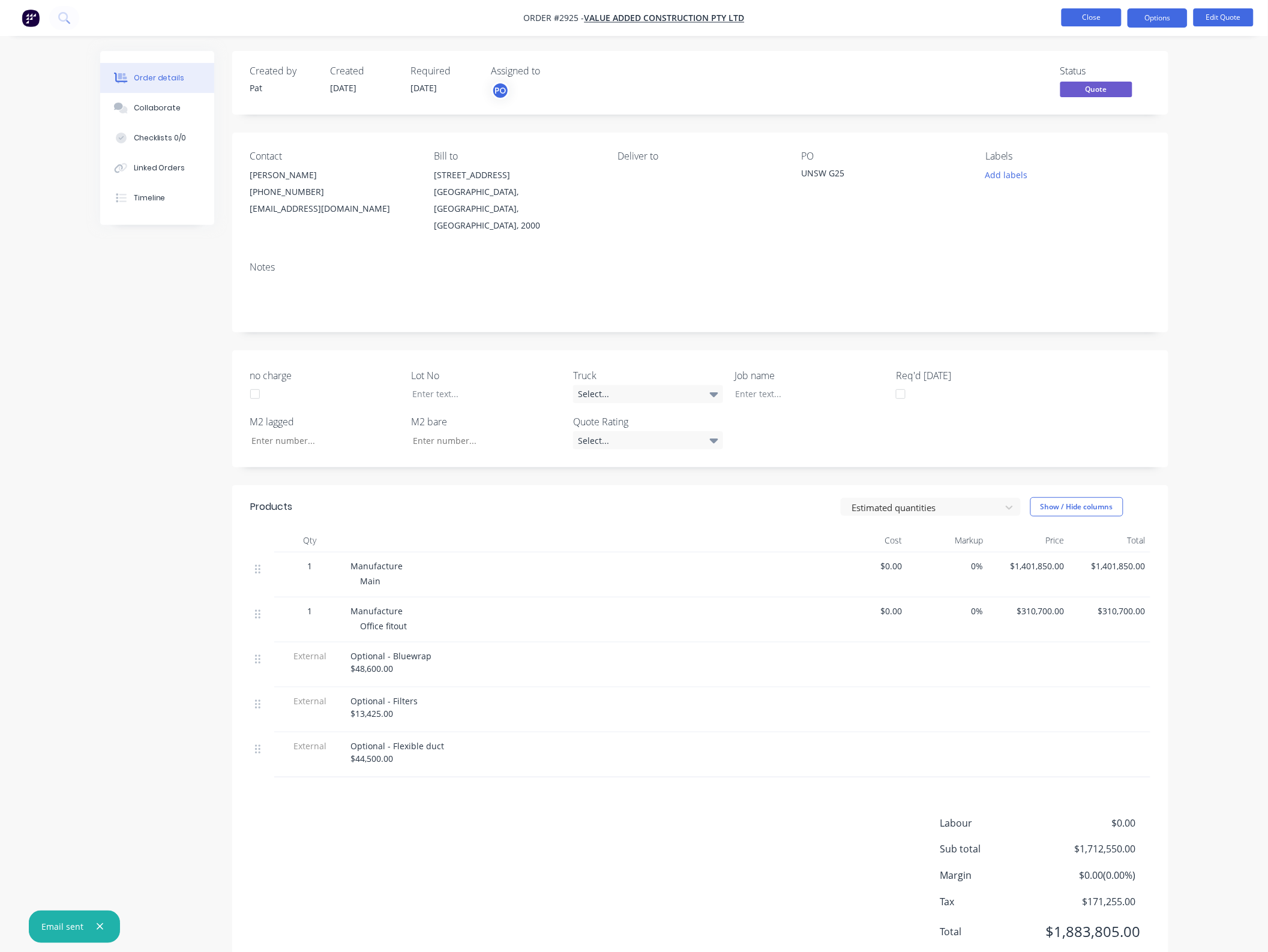
click at [1111, 12] on button "Close" at bounding box center [1092, 17] width 60 height 18
